Goal: Task Accomplishment & Management: Manage account settings

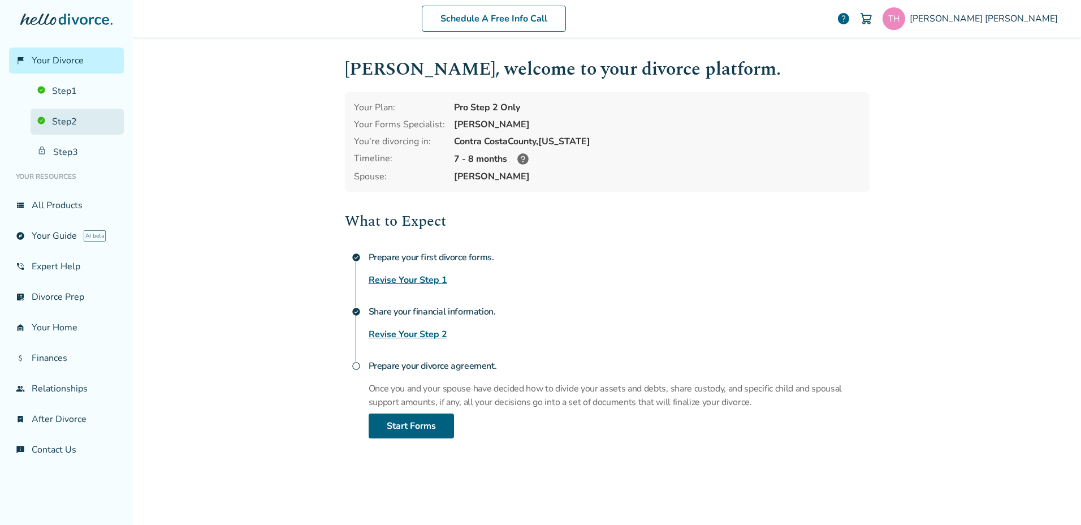
click at [64, 123] on link "Step 2" at bounding box center [77, 122] width 93 height 26
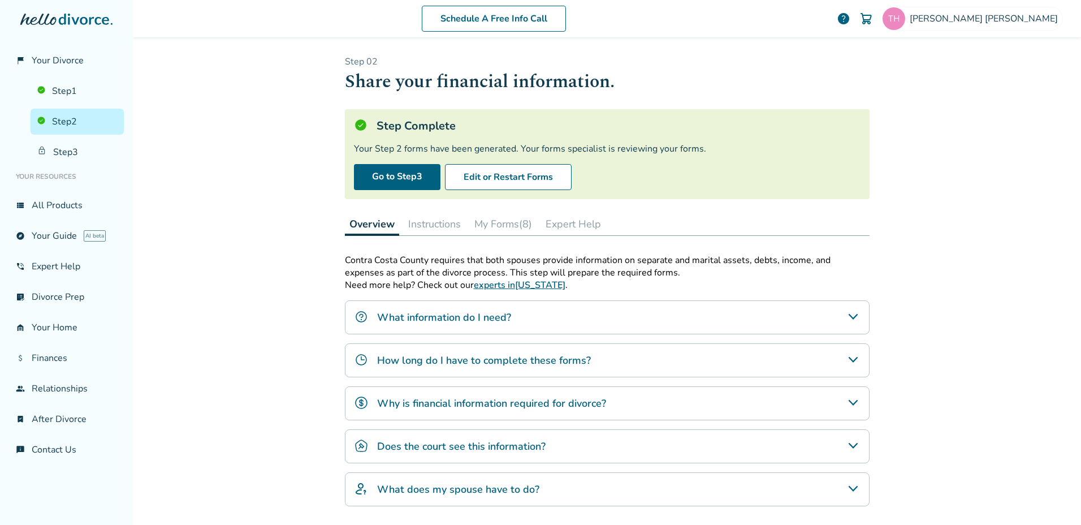
click at [491, 223] on button "My Forms (8)" at bounding box center [503, 224] width 67 height 23
